Goal: Communication & Community: Answer question/provide support

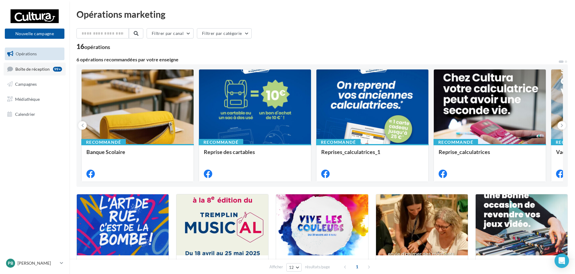
click at [41, 67] on span "Boîte de réception" at bounding box center [32, 68] width 34 height 5
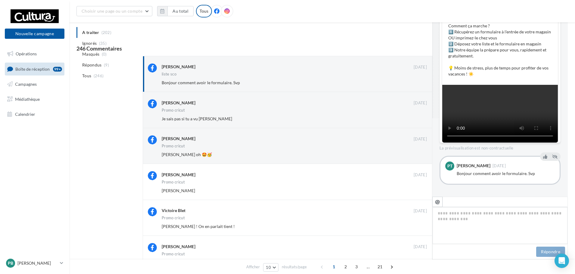
scroll to position [212, 0]
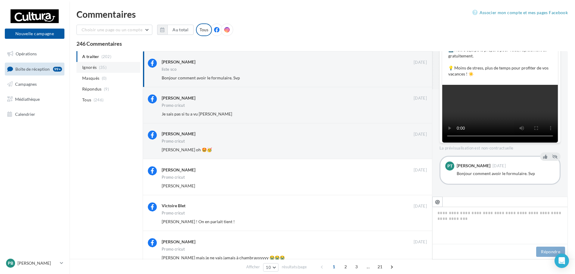
click at [95, 68] on span "Ignorés" at bounding box center [89, 67] width 14 height 6
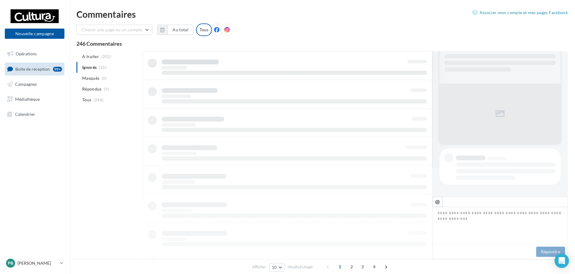
scroll to position [29, 0]
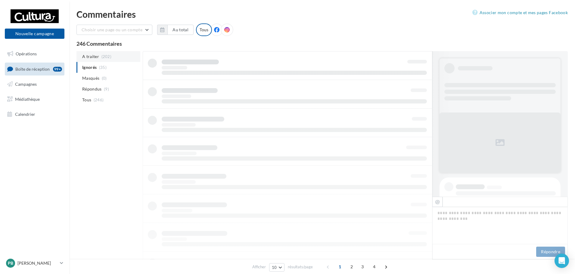
click at [98, 57] on span "A traiter" at bounding box center [90, 57] width 17 height 6
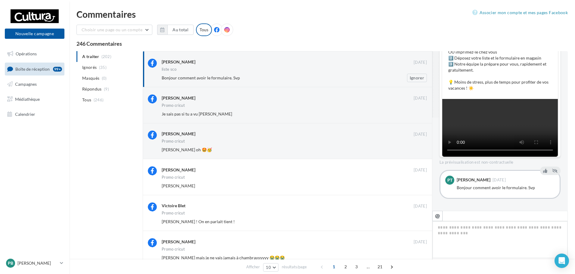
scroll to position [212, 0]
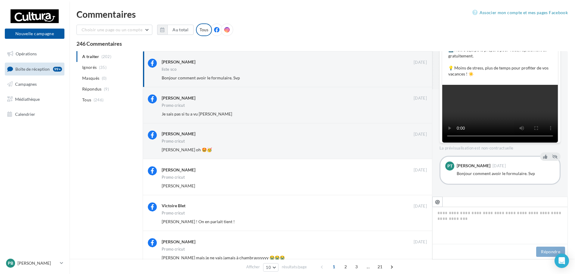
click at [453, 167] on div "PT" at bounding box center [449, 166] width 9 height 9
click at [465, 165] on div "Pauline Thomas" at bounding box center [473, 166] width 34 height 4
click at [438, 202] on icon "@" at bounding box center [437, 201] width 5 height 5
type textarea "**********"
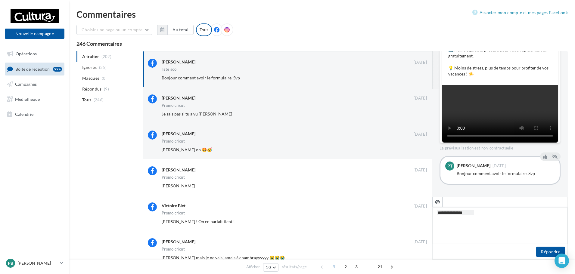
click at [434, 214] on textarea "**********" at bounding box center [499, 225] width 135 height 37
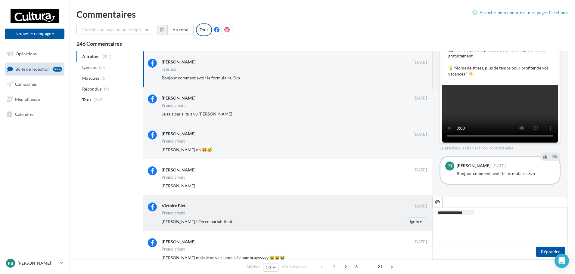
drag, startPoint x: 485, startPoint y: 215, endPoint x: 300, endPoint y: 227, distance: 186.1
click at [300, 227] on div "Pauline Thomas 10 juil. liste sco Bonjour comment avoir le formulaire. Svp Igno…" at bounding box center [355, 231] width 425 height 360
